Goal: Task Accomplishment & Management: Manage account settings

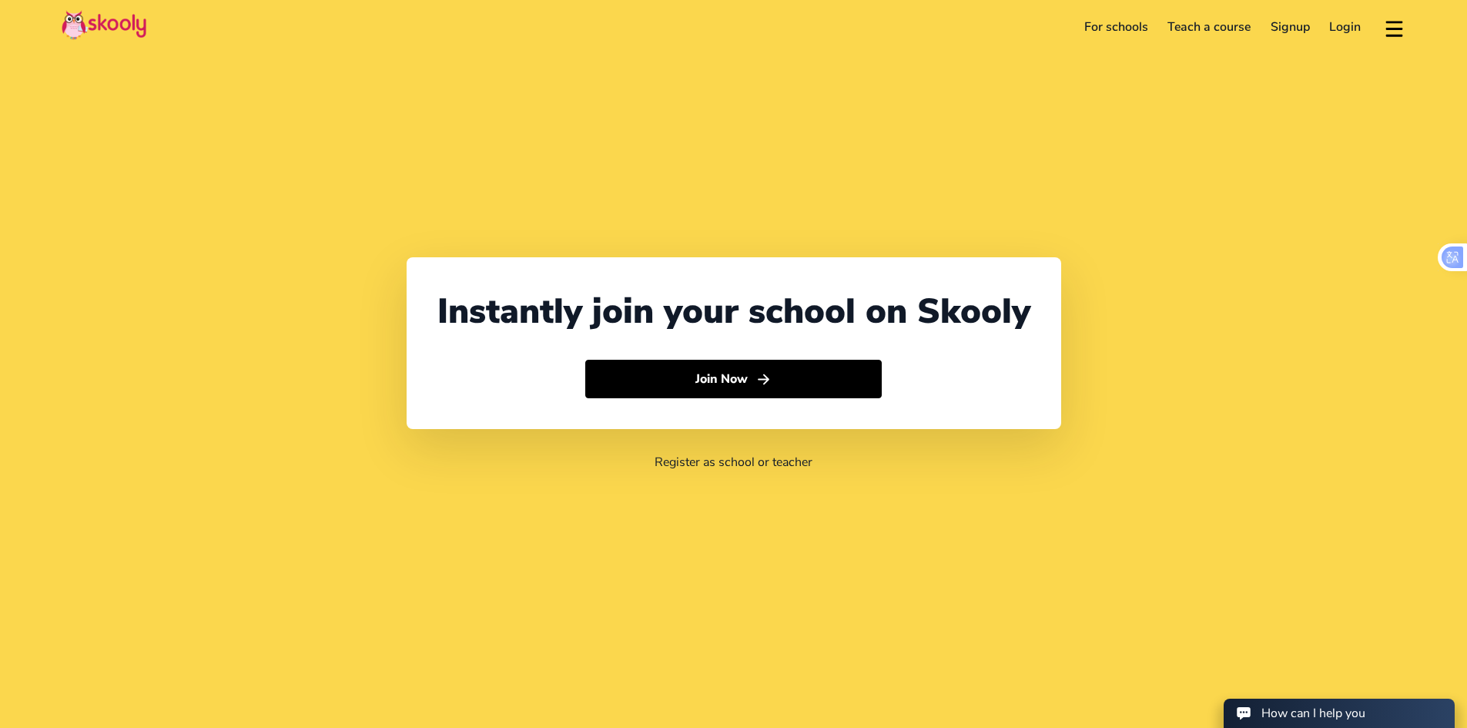
select select "971"
select select "[GEOGRAPHIC_DATA]"
select select "[GEOGRAPHIC_DATA]/[GEOGRAPHIC_DATA]"
click at [1349, 26] on link "Login" at bounding box center [1346, 27] width 52 height 25
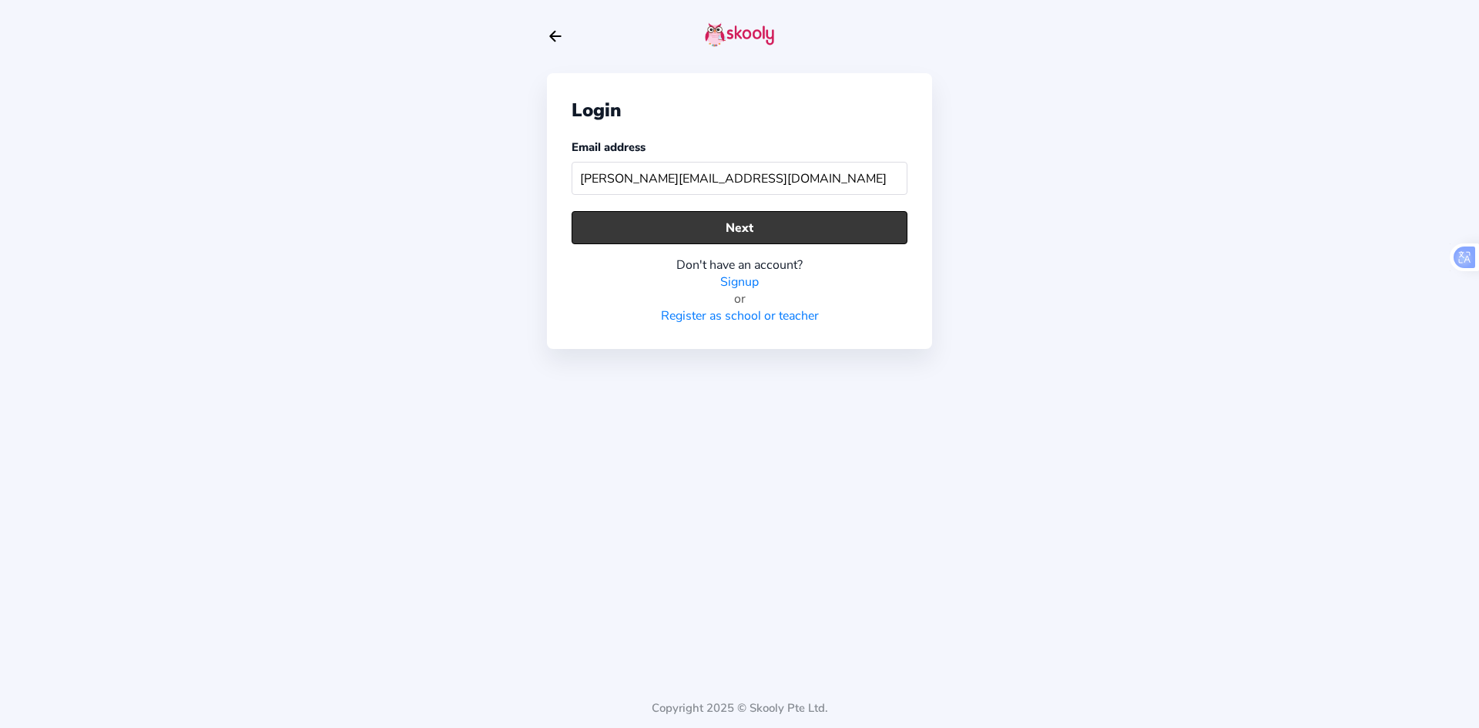
type input "[PERSON_NAME][EMAIL_ADDRESS][DOMAIN_NAME]"
click at [828, 226] on button "Next" at bounding box center [739, 227] width 336 height 33
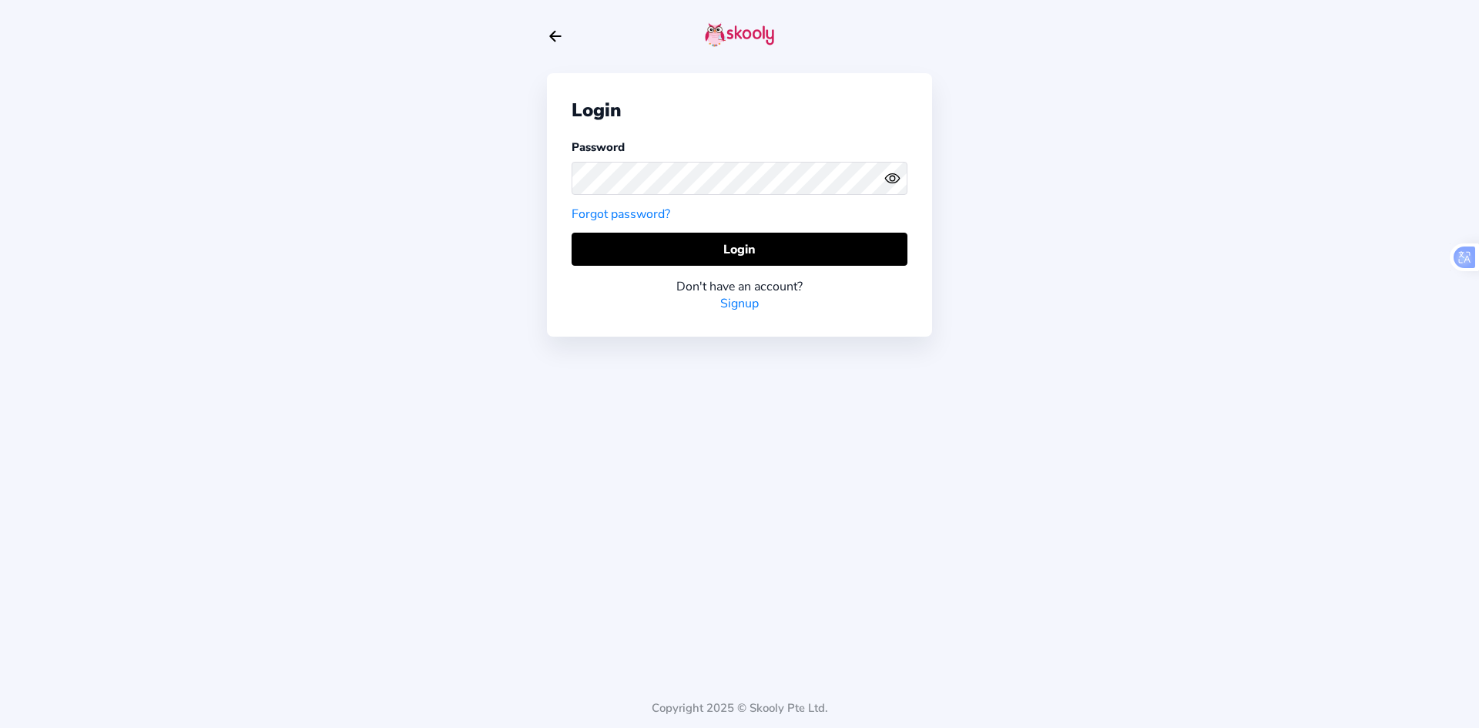
click at [903, 177] on button at bounding box center [895, 178] width 23 height 16
click at [817, 242] on button "Login" at bounding box center [739, 249] width 336 height 33
